Goal: Navigation & Orientation: Understand site structure

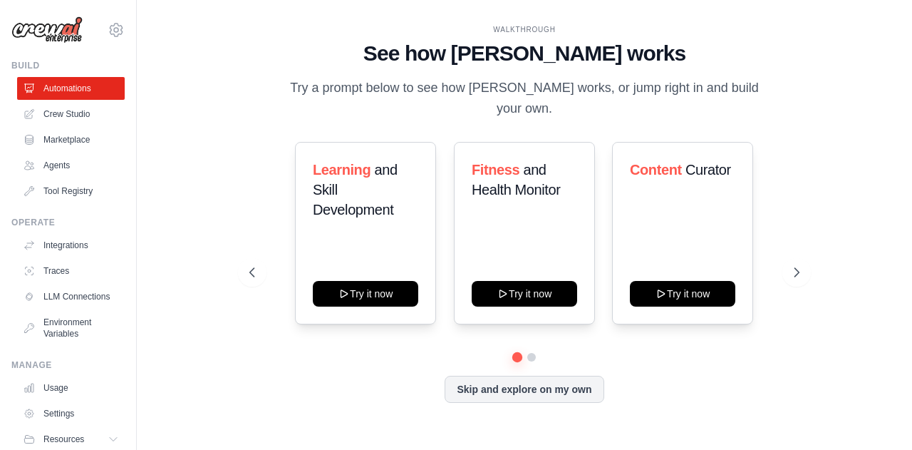
click at [795, 279] on div "Learning and Skill Development Try it now Fitness and Health Monitor Try it now…" at bounding box center [524, 233] width 550 height 182
click at [795, 270] on button at bounding box center [797, 272] width 29 height 29
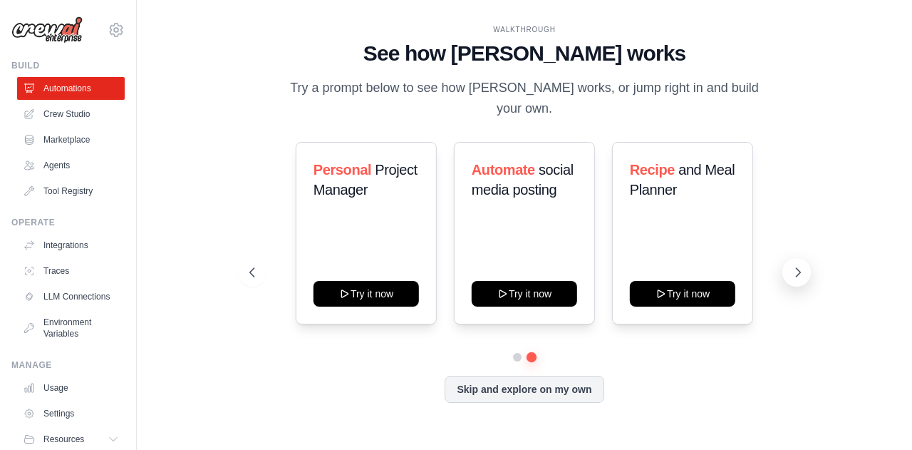
click at [795, 270] on button at bounding box center [797, 272] width 29 height 29
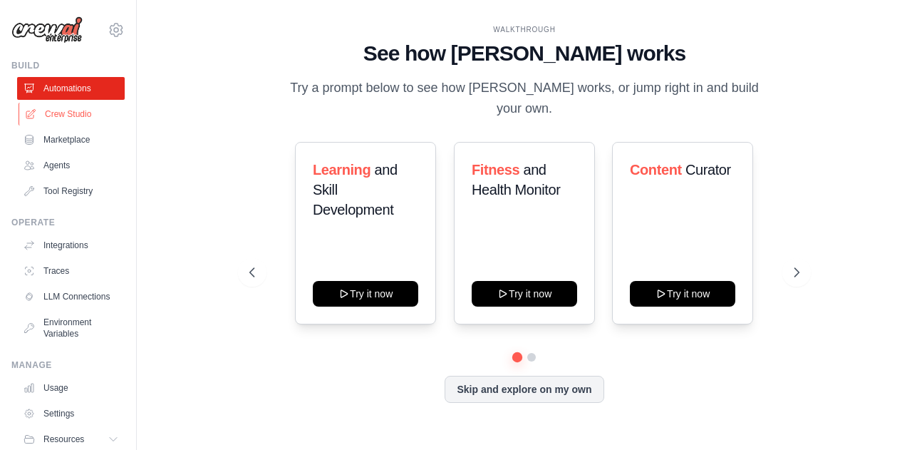
click at [67, 110] on link "Crew Studio" at bounding box center [73, 114] width 108 height 23
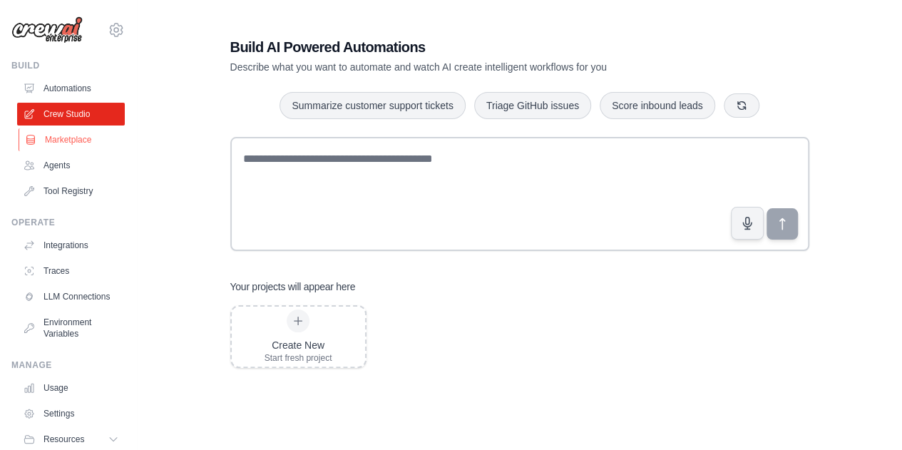
click at [64, 143] on link "Marketplace" at bounding box center [73, 139] width 108 height 23
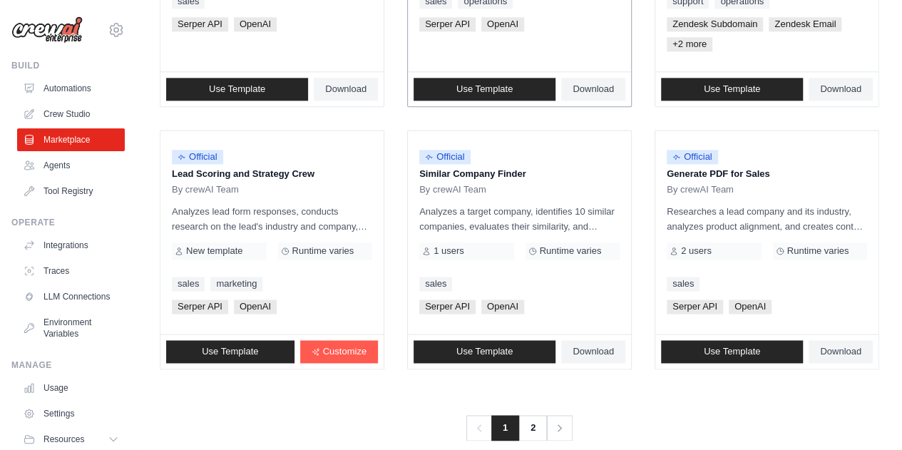
scroll to position [907, 0]
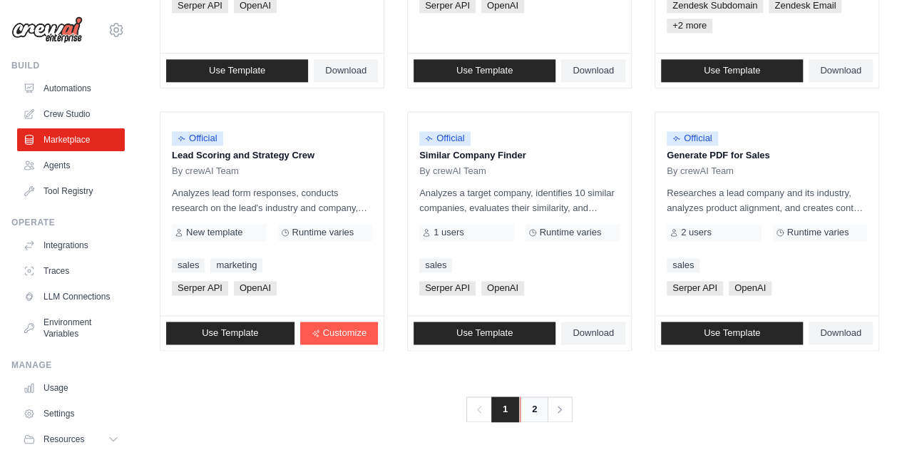
click at [527, 408] on link "2" at bounding box center [534, 409] width 29 height 26
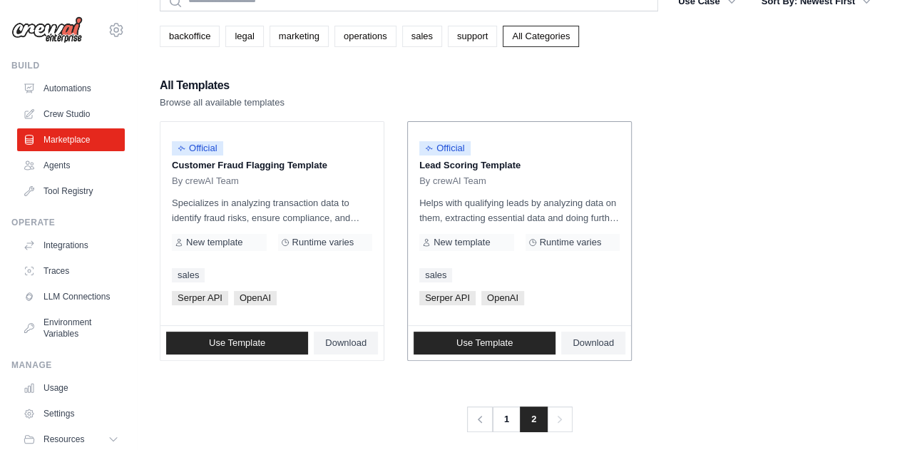
scroll to position [83, 0]
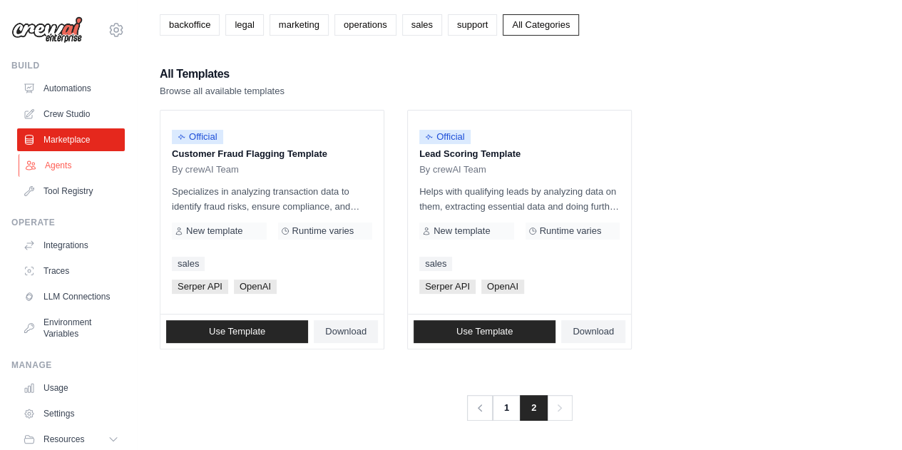
click at [57, 163] on link "Agents" at bounding box center [73, 165] width 108 height 23
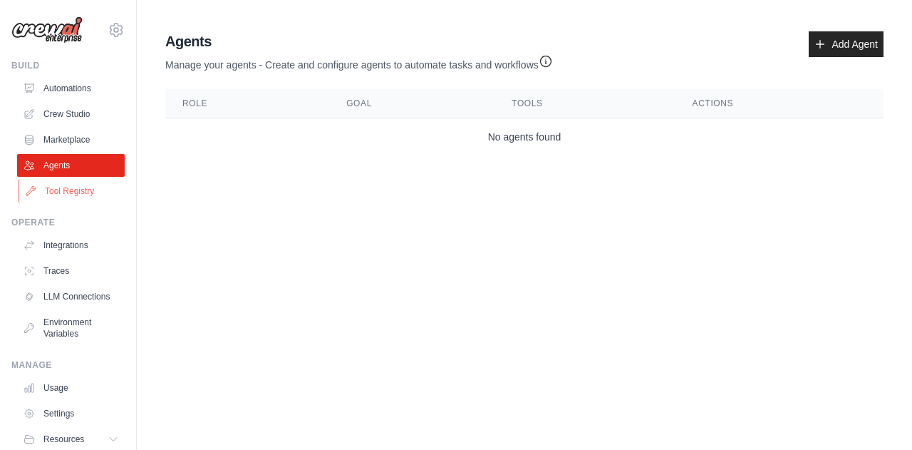
click at [64, 196] on link "Tool Registry" at bounding box center [73, 191] width 108 height 23
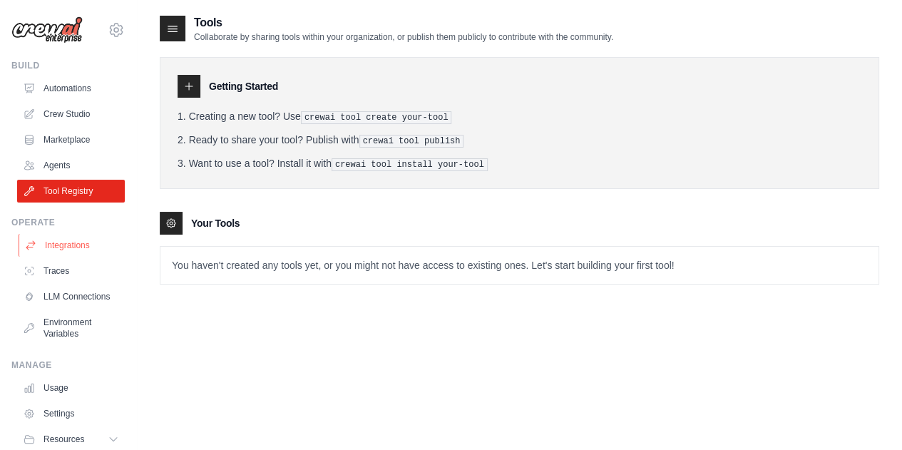
click at [72, 249] on link "Integrations" at bounding box center [73, 245] width 108 height 23
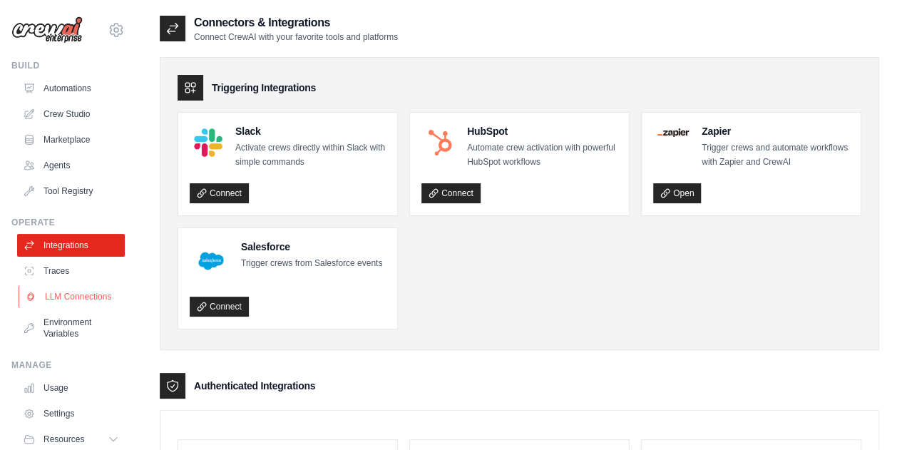
click at [53, 303] on link "LLM Connections" at bounding box center [73, 296] width 108 height 23
